Goal: Transaction & Acquisition: Purchase product/service

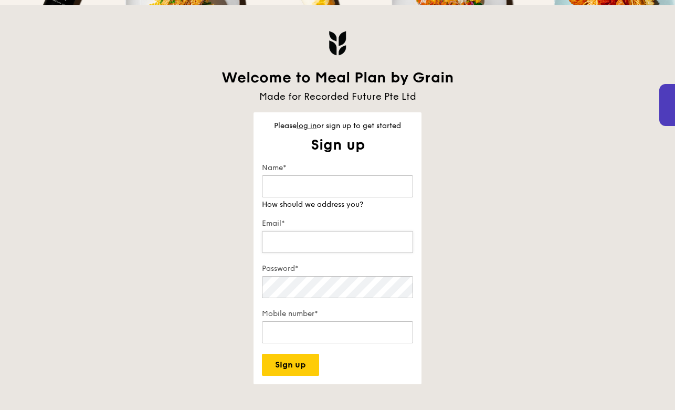
scroll to position [189, 0]
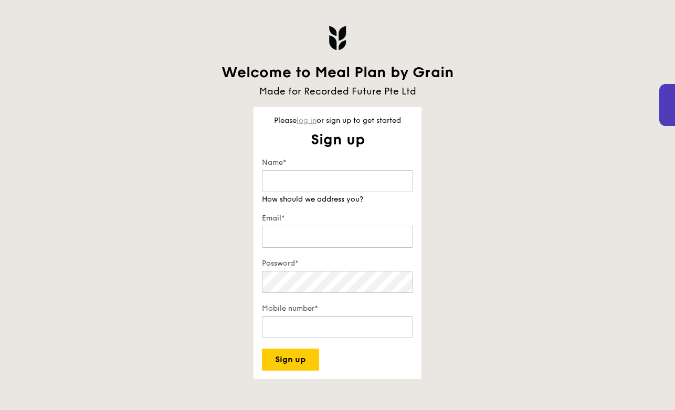
click at [305, 123] on link "log in" at bounding box center [306, 120] width 20 height 9
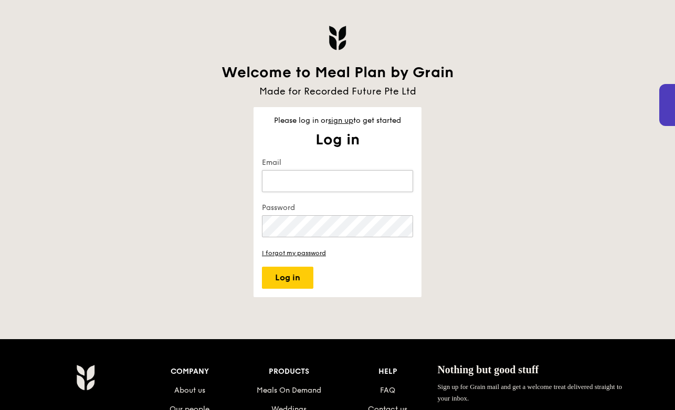
click at [318, 177] on input "Email" at bounding box center [337, 181] width 151 height 22
click at [394, 187] on input "Email" at bounding box center [337, 181] width 151 height 22
click at [398, 184] on keeper-lock "Open Keeper Popup" at bounding box center [400, 181] width 13 height 13
click at [399, 179] on keeper-lock "Open Keeper Popup" at bounding box center [400, 181] width 13 height 13
click at [398, 178] on keeper-lock "Open Keeper Popup" at bounding box center [400, 181] width 13 height 13
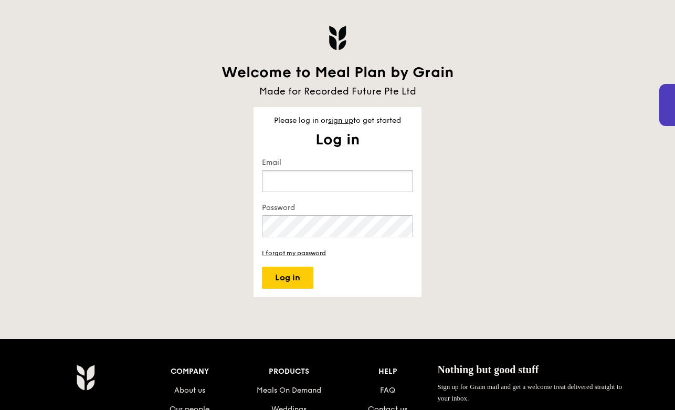
type input "[DOMAIN_NAME][EMAIL_ADDRESS][DOMAIN_NAME]"
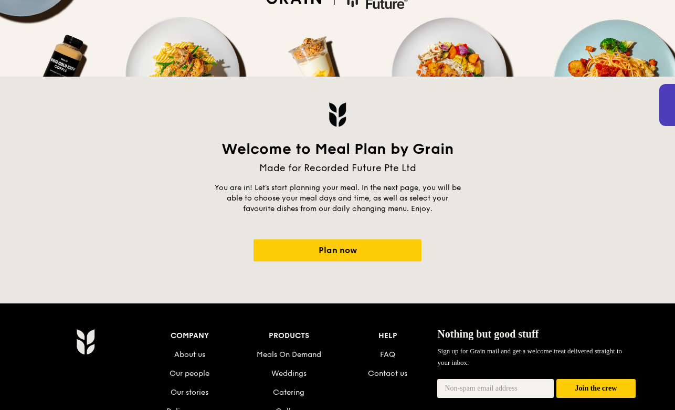
scroll to position [0, 0]
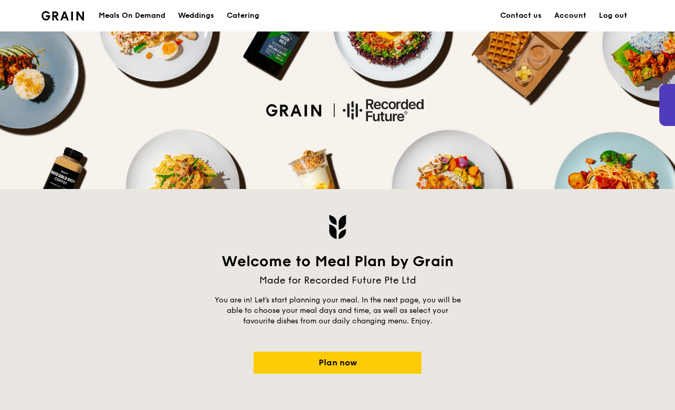
click at [66, 16] on img at bounding box center [62, 15] width 43 height 9
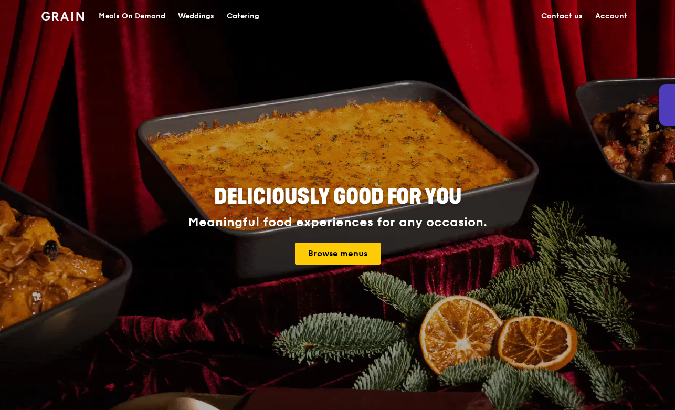
click at [612, 15] on link "Account" at bounding box center [611, 16] width 45 height 31
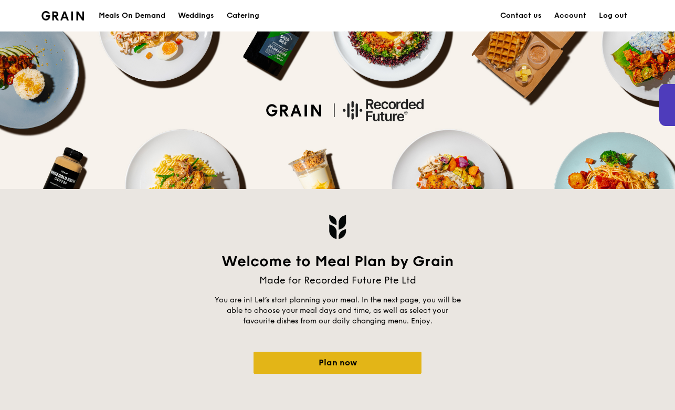
click at [344, 373] on link "Plan now" at bounding box center [337, 363] width 168 height 22
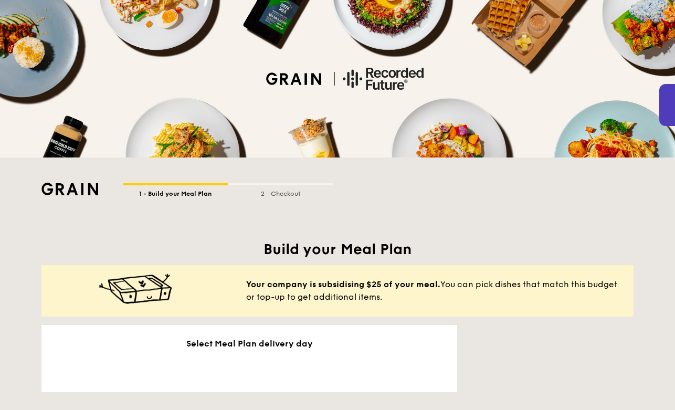
click at [344, 356] on div "Select Meal Plan delivery day" at bounding box center [249, 358] width 416 height 67
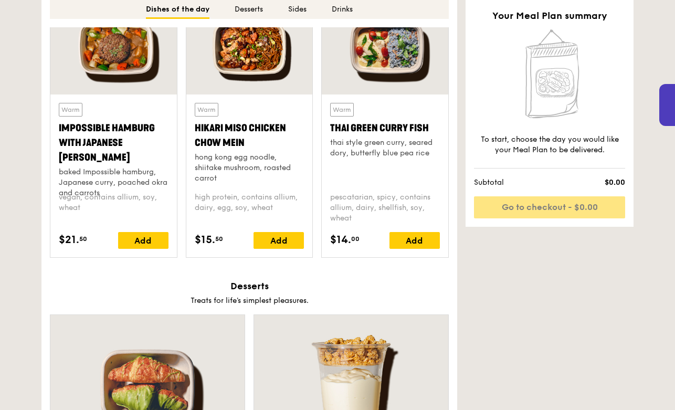
scroll to position [1030, 0]
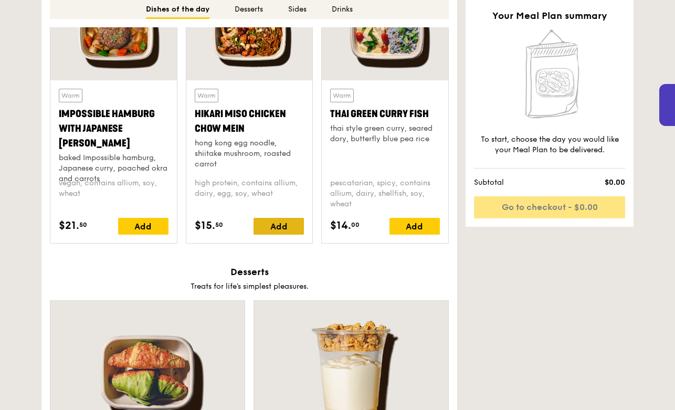
click at [274, 228] on div "Add" at bounding box center [278, 226] width 50 height 17
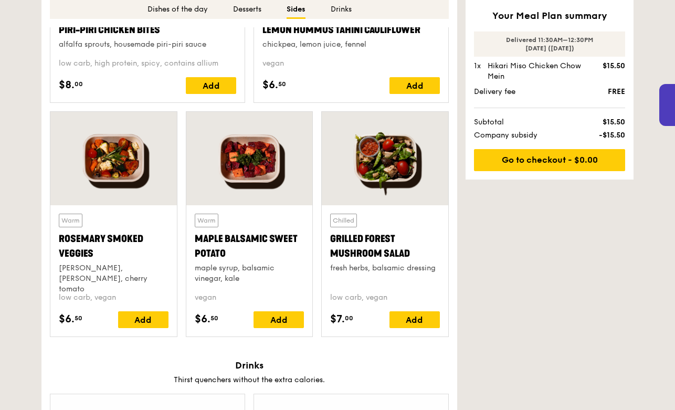
scroll to position [2048, 0]
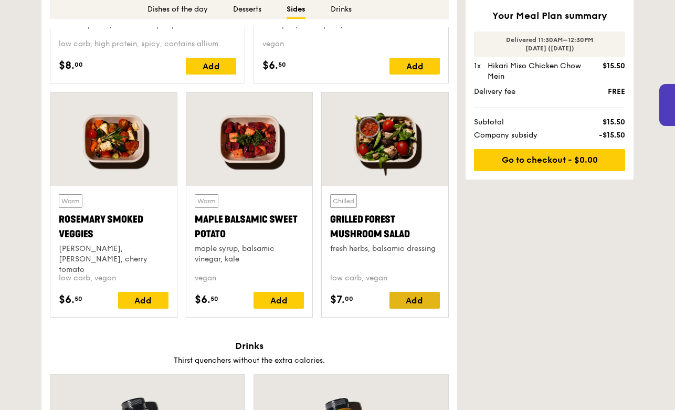
click at [409, 304] on div "Add" at bounding box center [414, 300] width 50 height 17
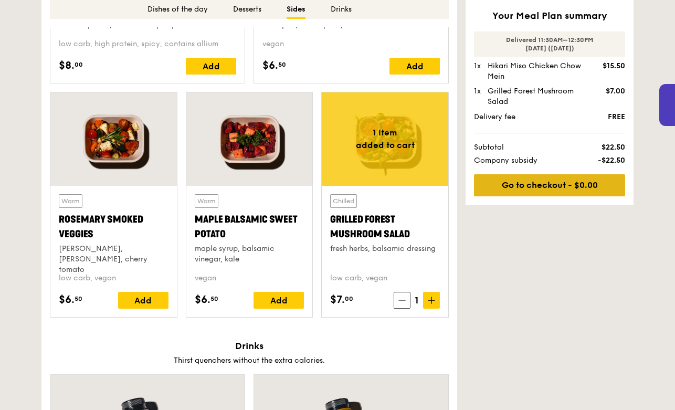
click at [528, 189] on link "Go to checkout - $0.00" at bounding box center [549, 185] width 151 height 22
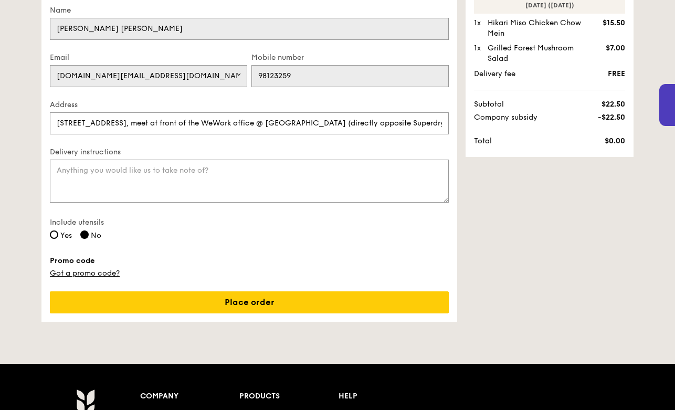
scroll to position [175, 0]
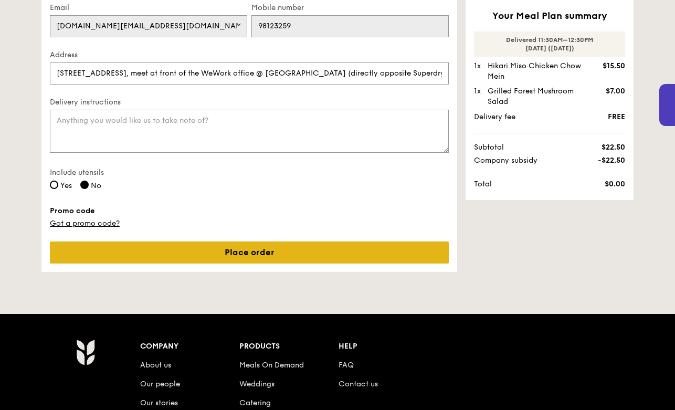
click at [174, 243] on link "Place order" at bounding box center [249, 252] width 399 height 22
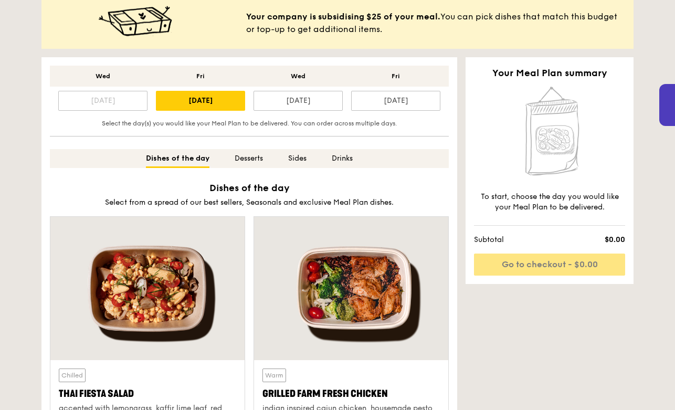
scroll to position [256, 0]
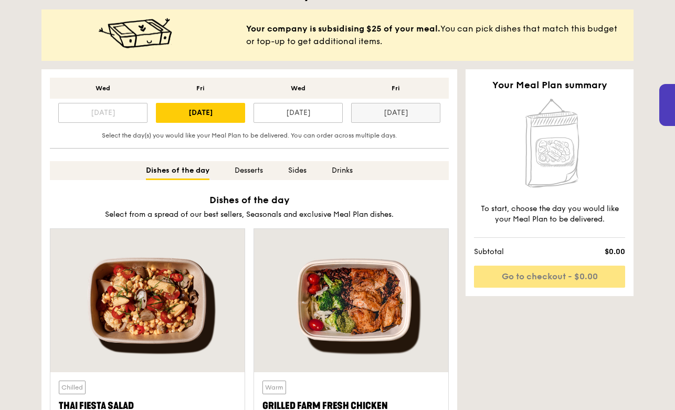
click at [391, 109] on div "[DATE]" at bounding box center [395, 113] width 89 height 20
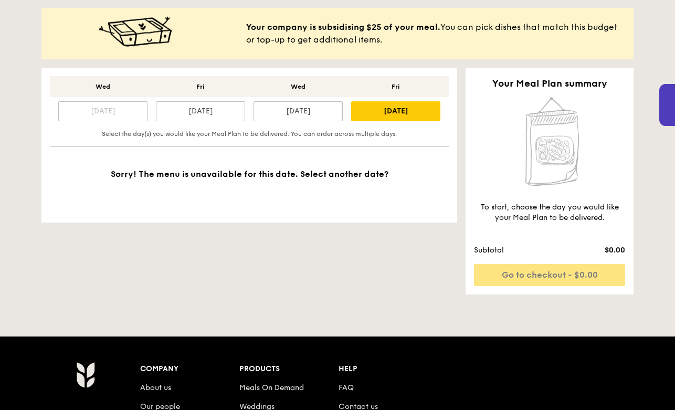
scroll to position [258, 0]
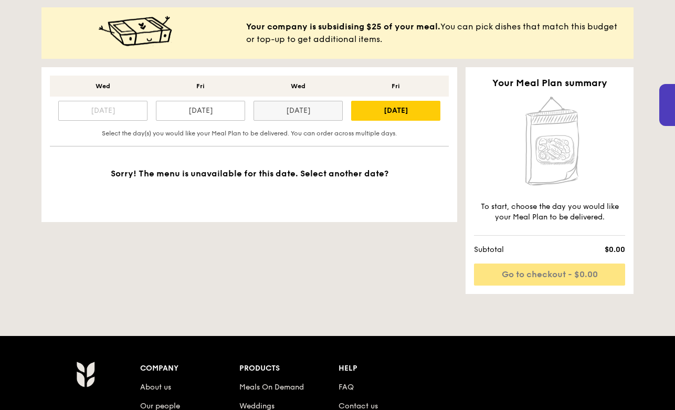
click at [314, 118] on div "[DATE]" at bounding box center [297, 111] width 89 height 20
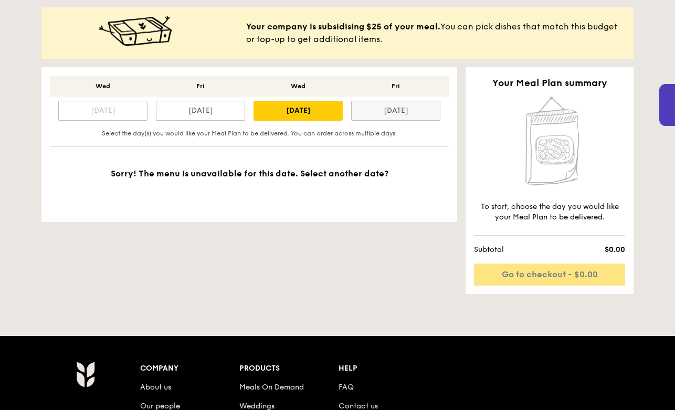
click at [384, 111] on div "[DATE]" at bounding box center [395, 111] width 89 height 20
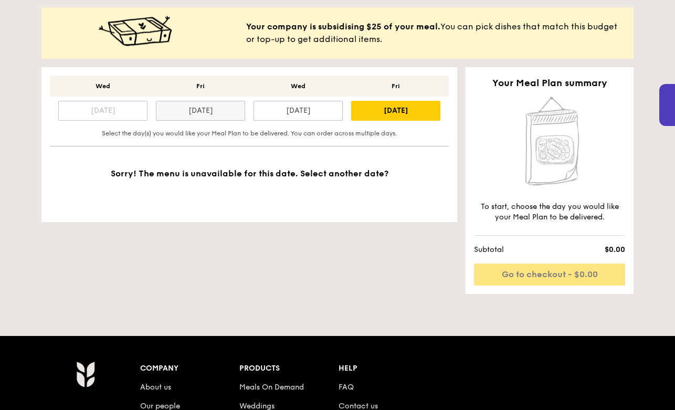
click at [229, 111] on div "[DATE]" at bounding box center [200, 111] width 89 height 20
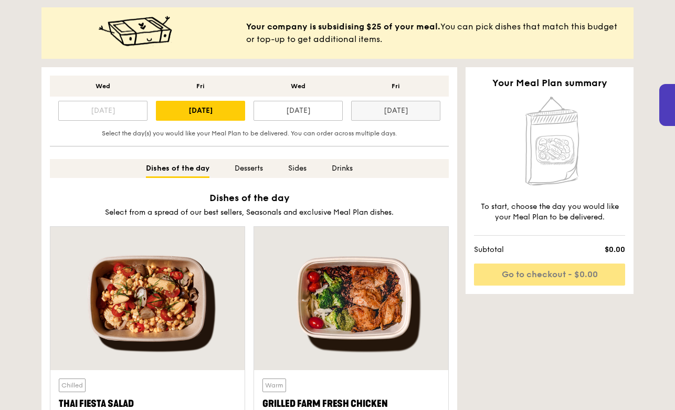
click at [420, 105] on div "[DATE]" at bounding box center [395, 111] width 89 height 20
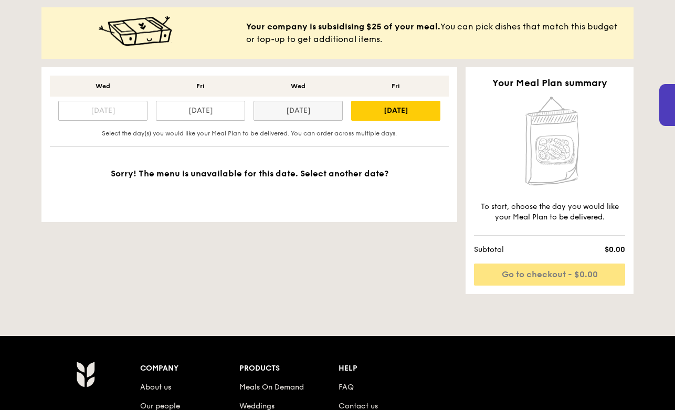
click at [305, 120] on div "[DATE]" at bounding box center [297, 111] width 89 height 20
